Goal: Book appointment/travel/reservation

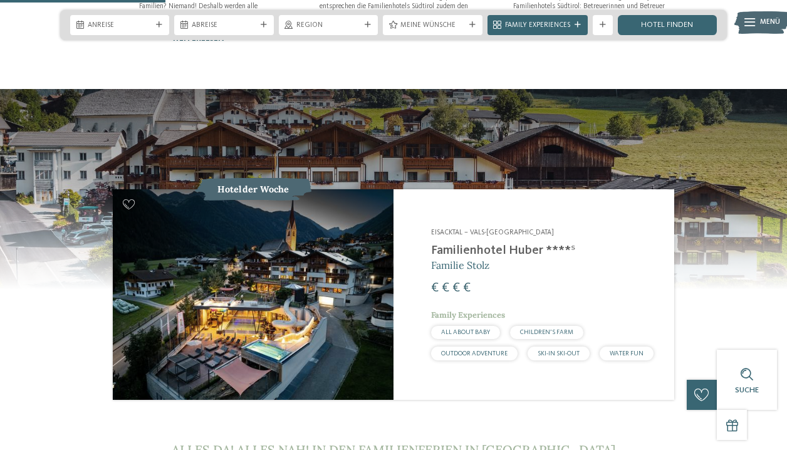
scroll to position [946, 0]
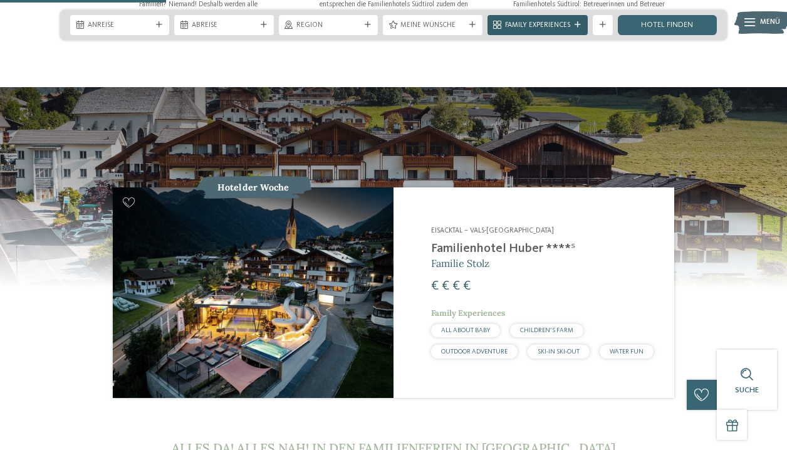
click at [515, 26] on span "Family Experiences" at bounding box center [537, 26] width 65 height 10
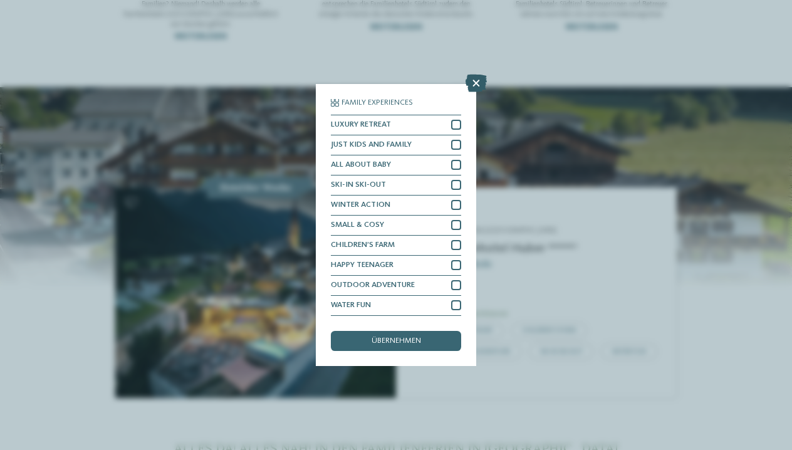
click at [474, 92] on icon at bounding box center [476, 84] width 21 height 18
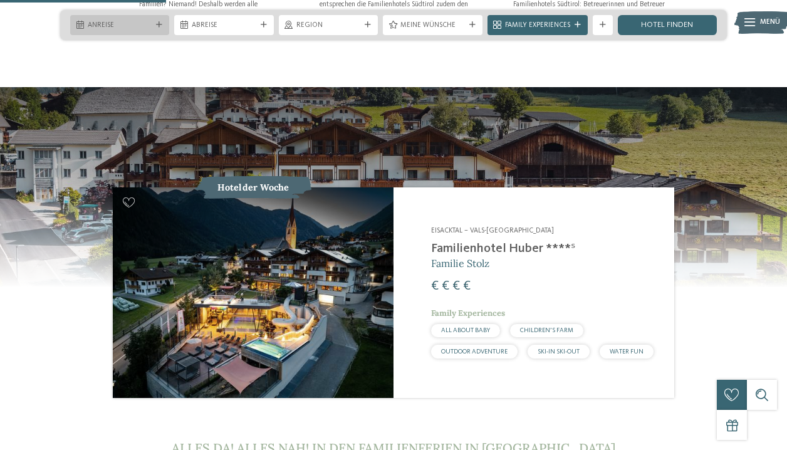
click at [149, 23] on span "Anreise" at bounding box center [120, 26] width 64 height 10
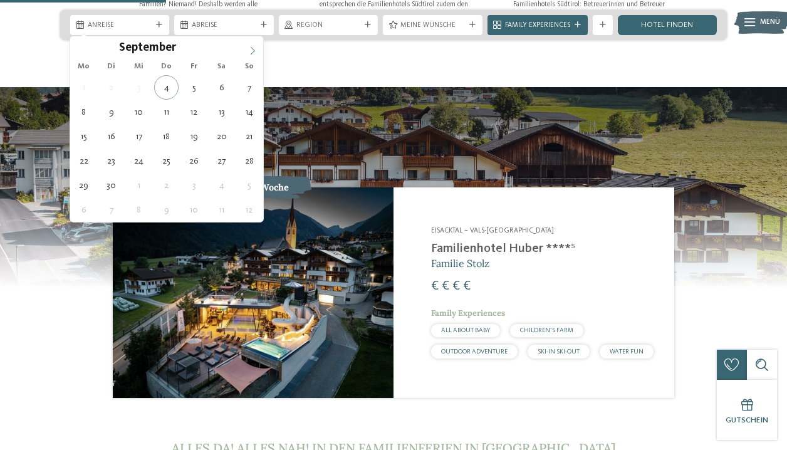
click at [258, 51] on span at bounding box center [252, 46] width 21 height 21
click at [246, 51] on span at bounding box center [252, 46] width 21 height 21
click at [81, 51] on icon at bounding box center [80, 50] width 9 height 9
type div "[DATE]"
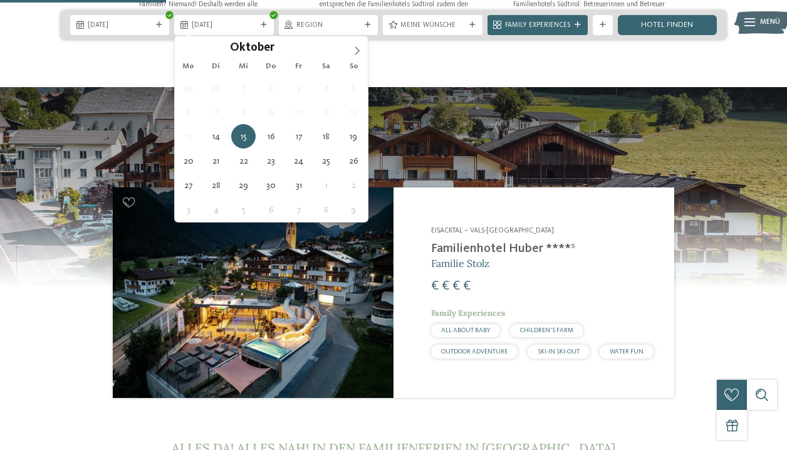
type div "[DATE]"
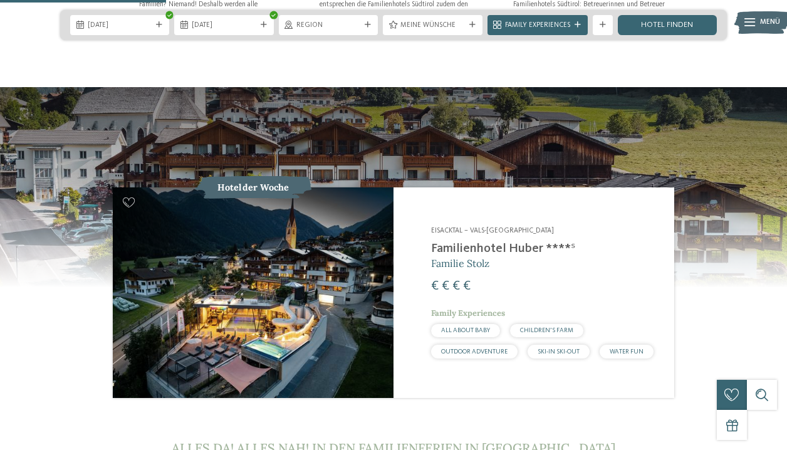
click at [759, 28] on img at bounding box center [761, 23] width 55 height 28
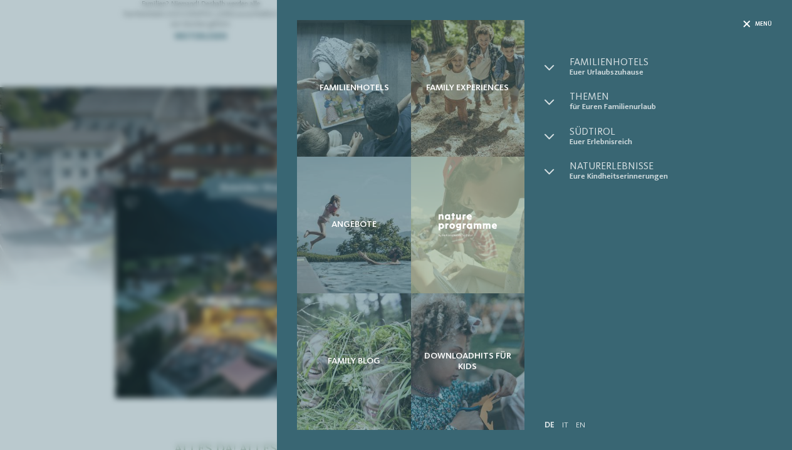
click at [762, 26] on span "Menü" at bounding box center [763, 24] width 17 height 8
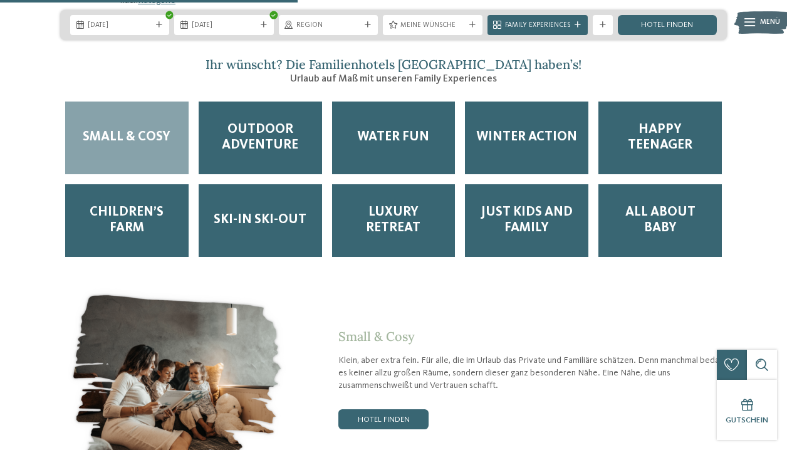
scroll to position [1696, 0]
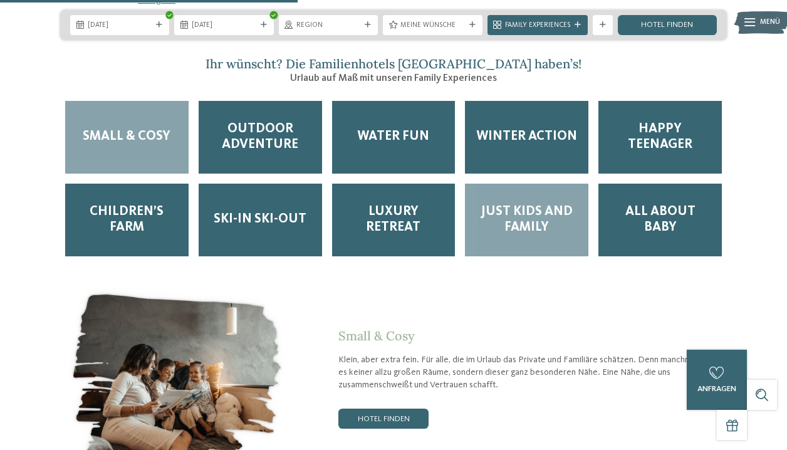
click at [526, 204] on span "Just Kids and Family" at bounding box center [526, 219] width 103 height 31
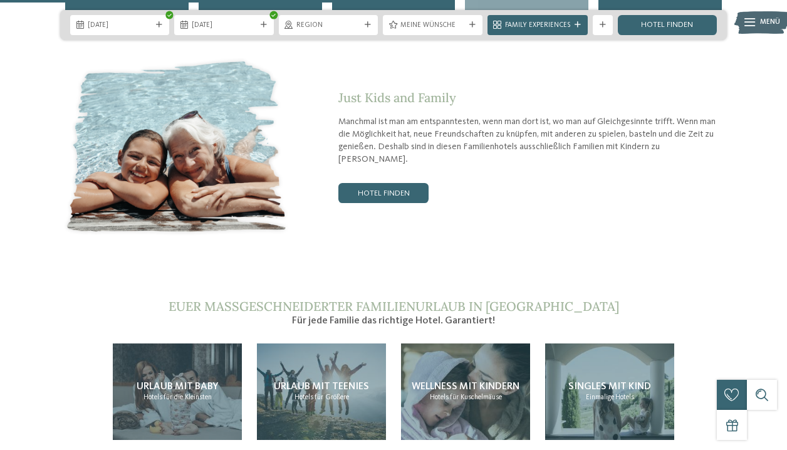
scroll to position [1920, 0]
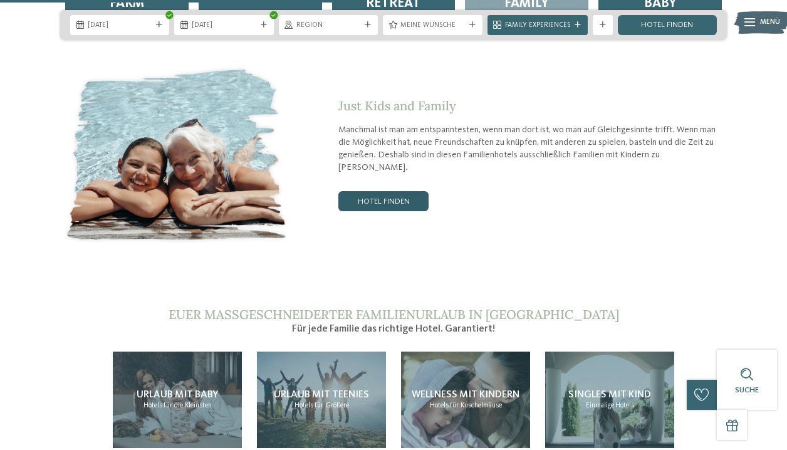
click at [390, 191] on link "Hotel finden" at bounding box center [383, 201] width 90 height 20
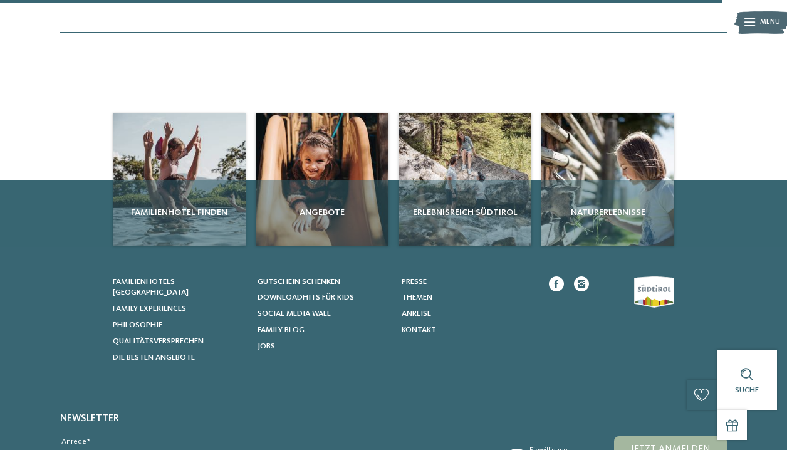
scroll to position [1647, 0]
